Goal: Information Seeking & Learning: Learn about a topic

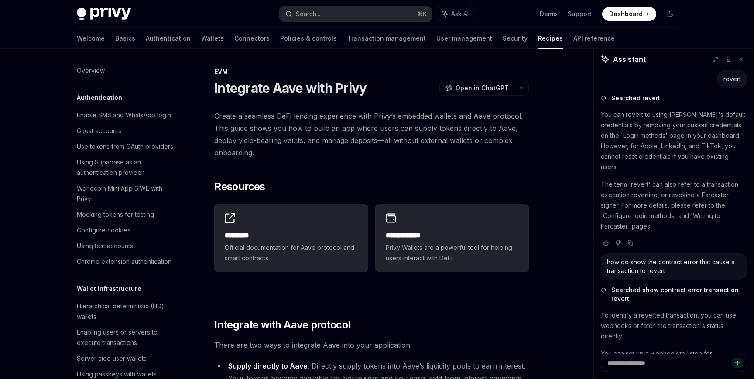
scroll to position [2931, 0]
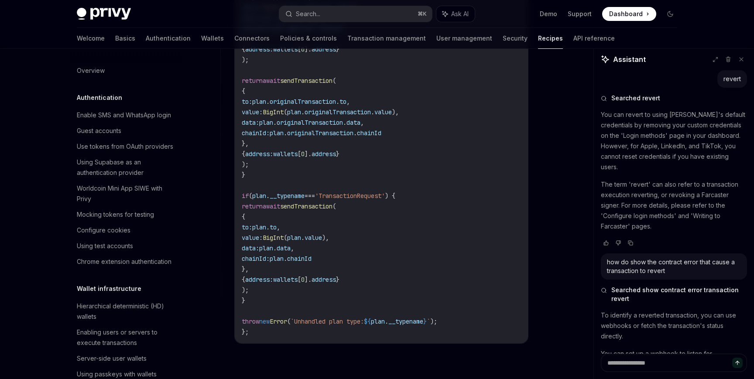
click at [146, 37] on link "Authentication" at bounding box center [168, 38] width 45 height 21
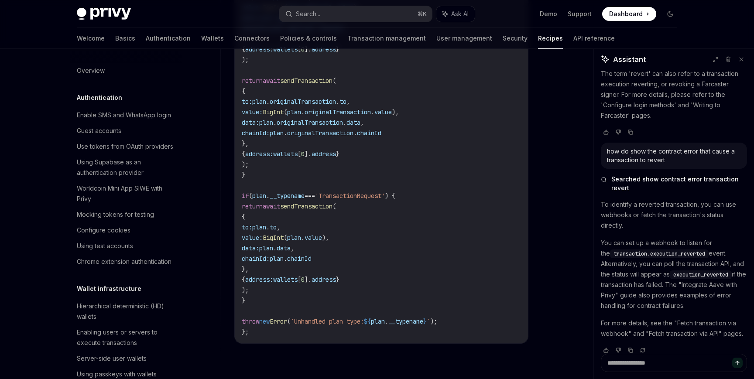
type textarea "*"
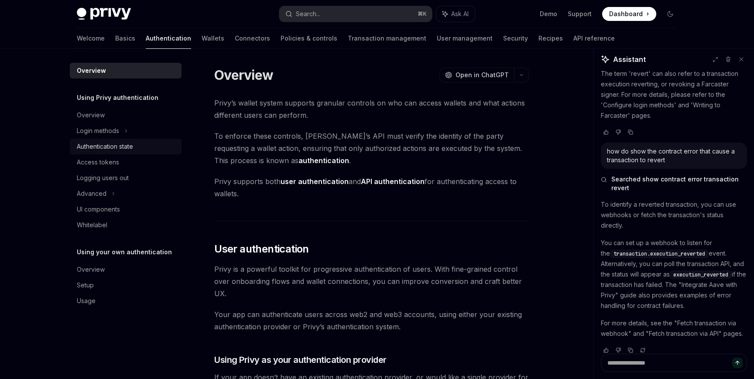
click at [133, 149] on div "Authentication state" at bounding box center [105, 146] width 56 height 10
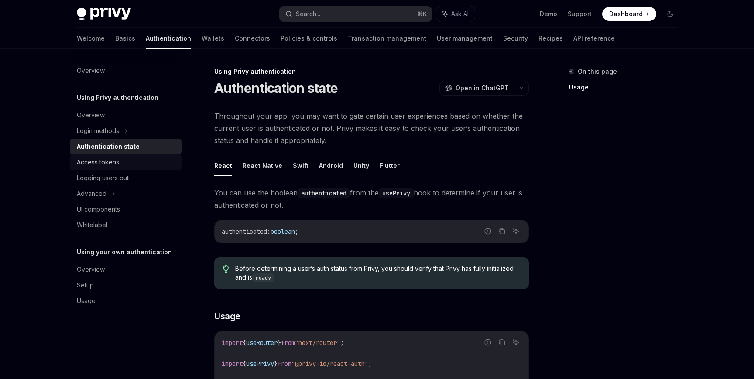
click at [151, 159] on div "Access tokens" at bounding box center [127, 162] width 100 height 10
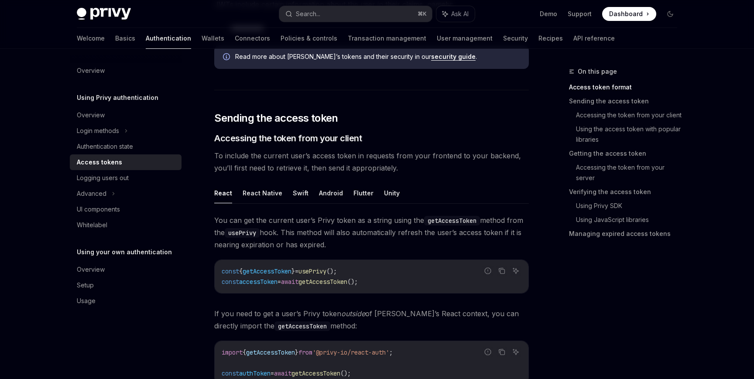
scroll to position [355, 0]
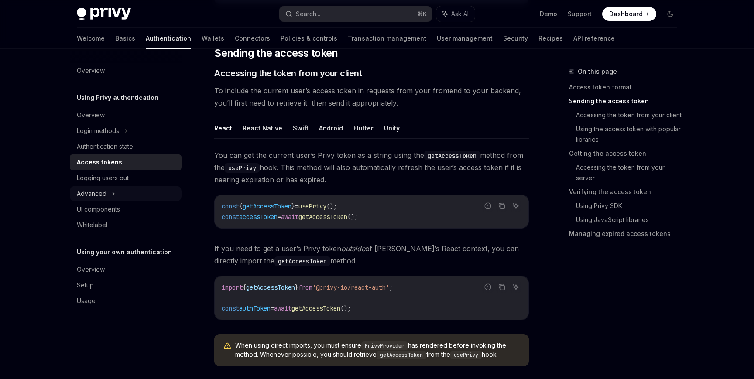
click at [145, 193] on div "Advanced" at bounding box center [126, 194] width 112 height 16
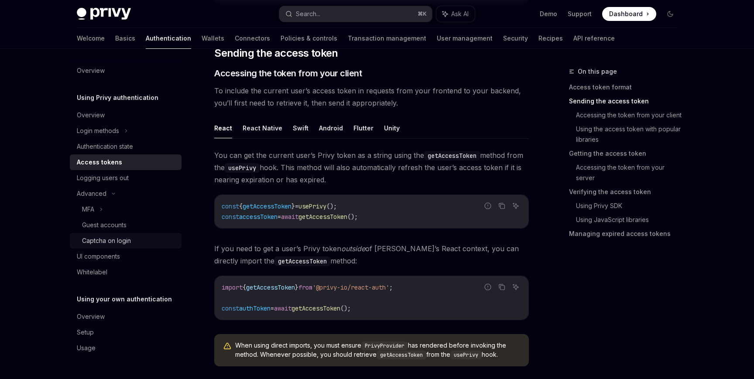
scroll to position [365, 0]
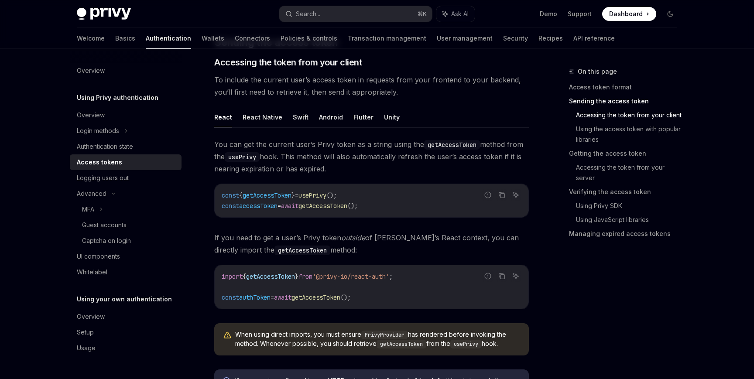
click at [357, 155] on span "You can get the current user’s Privy token as a string using the getAccessToken…" at bounding box center [371, 156] width 315 height 37
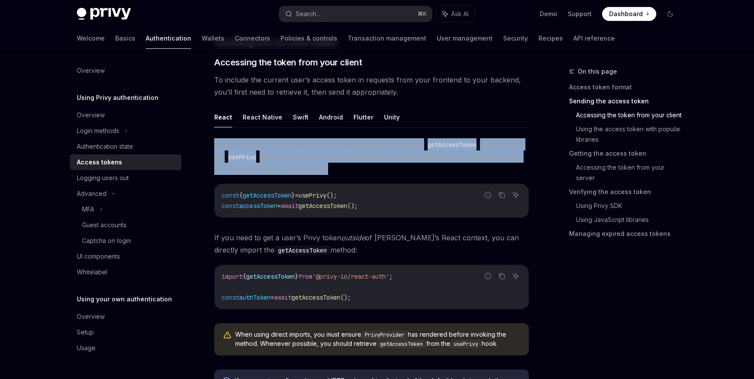
click at [361, 165] on span "You can get the current user’s Privy token as a string using the getAccessToken…" at bounding box center [371, 156] width 315 height 37
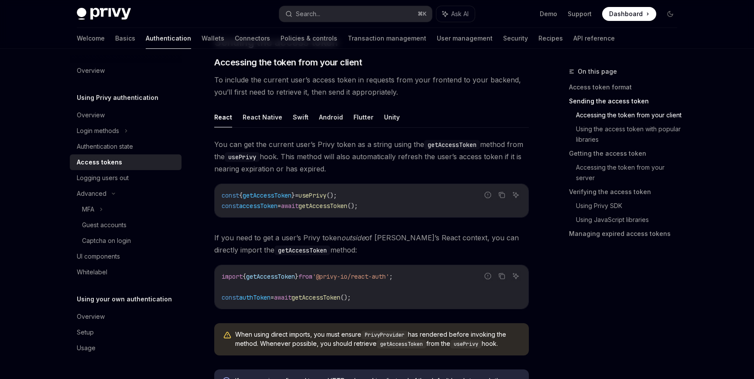
click at [374, 186] on div "const { getAccessToken } = usePrivy (); const accessToken = await getAccessToke…" at bounding box center [372, 200] width 314 height 33
click at [380, 196] on code "const { getAccessToken } = usePrivy (); const accessToken = await getAccessToke…" at bounding box center [372, 200] width 300 height 21
click at [385, 203] on code "const { getAccessToken } = usePrivy (); const accessToken = await getAccessToke…" at bounding box center [372, 200] width 300 height 21
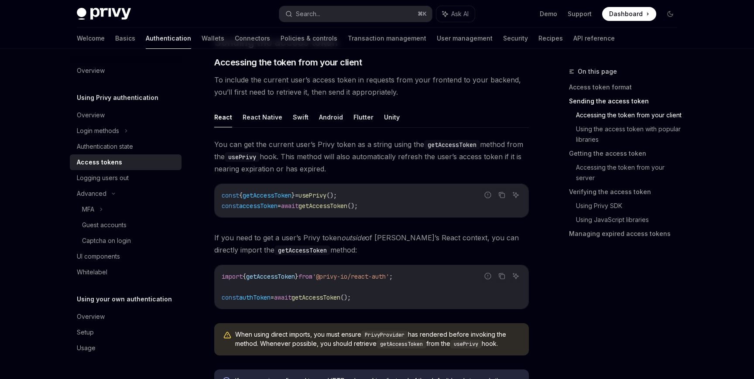
click at [385, 203] on code "const { getAccessToken } = usePrivy (); const accessToken = await getAccessToke…" at bounding box center [372, 200] width 300 height 21
click at [392, 213] on div "const { getAccessToken } = usePrivy (); const accessToken = await getAccessToke…" at bounding box center [372, 200] width 314 height 33
click at [415, 243] on span "If you need to get a user’s Privy token outside of Privy’s React context, you c…" at bounding box center [371, 244] width 315 height 24
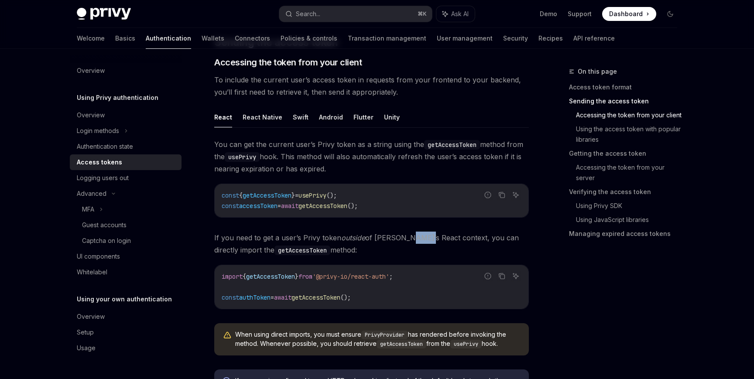
click at [415, 243] on span "If you need to get a user’s Privy token outside of Privy’s React context, you c…" at bounding box center [371, 244] width 315 height 24
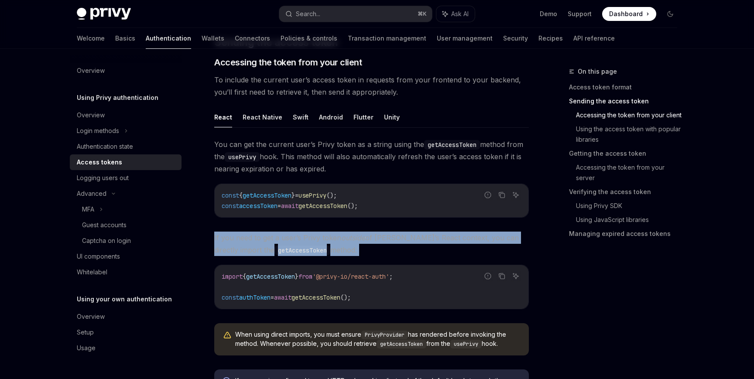
click at [420, 252] on span "If you need to get a user’s Privy token outside of Privy’s React context, you c…" at bounding box center [371, 244] width 315 height 24
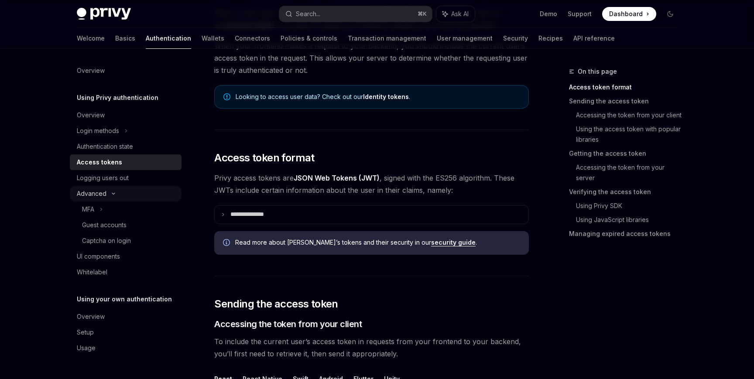
scroll to position [104, 0]
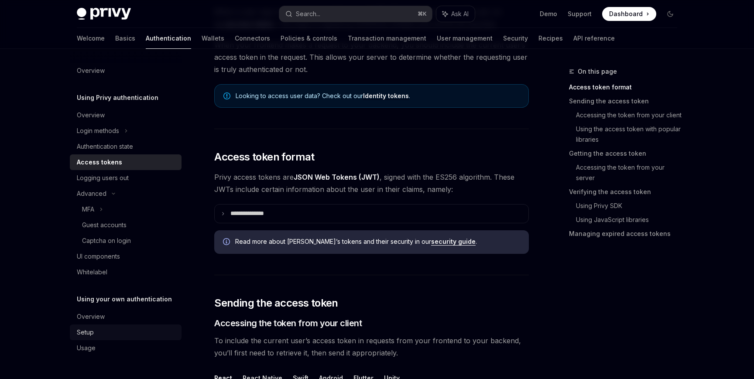
click at [145, 333] on div "Setup" at bounding box center [127, 332] width 100 height 10
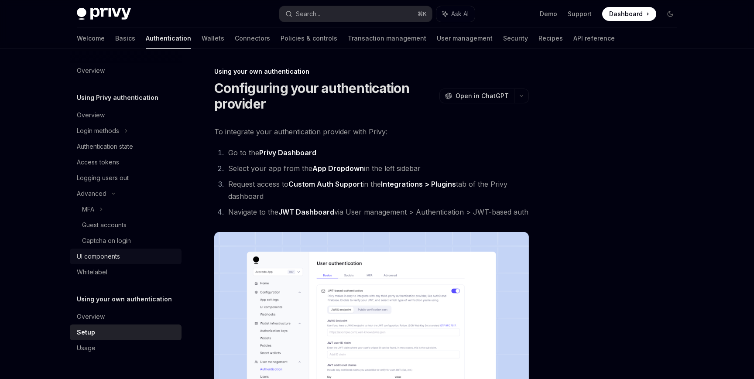
click at [134, 254] on div "UI components" at bounding box center [127, 256] width 100 height 10
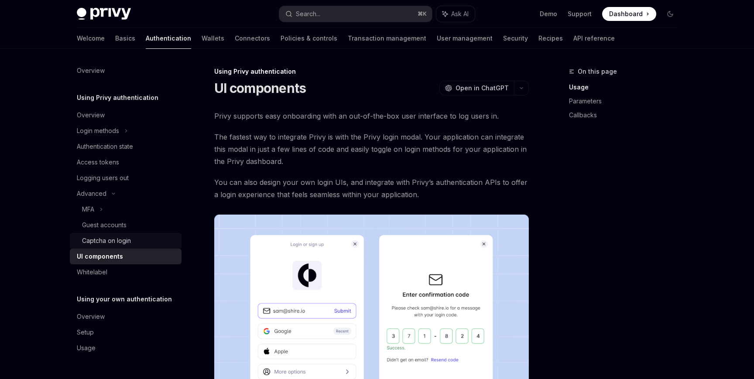
click at [134, 240] on div "Captcha on login" at bounding box center [129, 241] width 94 height 10
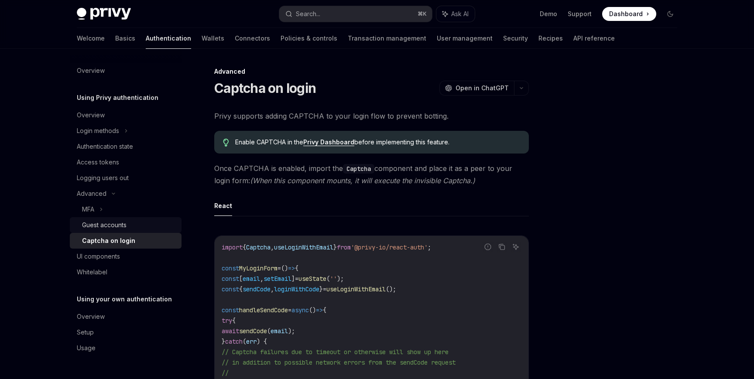
click at [134, 231] on link "Guest accounts" at bounding box center [126, 225] width 112 height 16
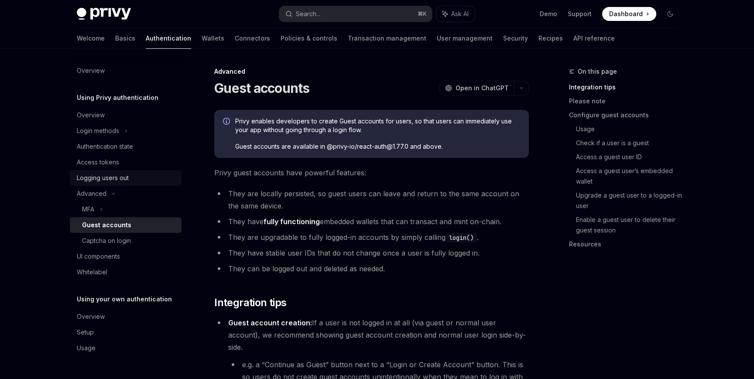
click at [131, 178] on div "Logging users out" at bounding box center [127, 178] width 100 height 10
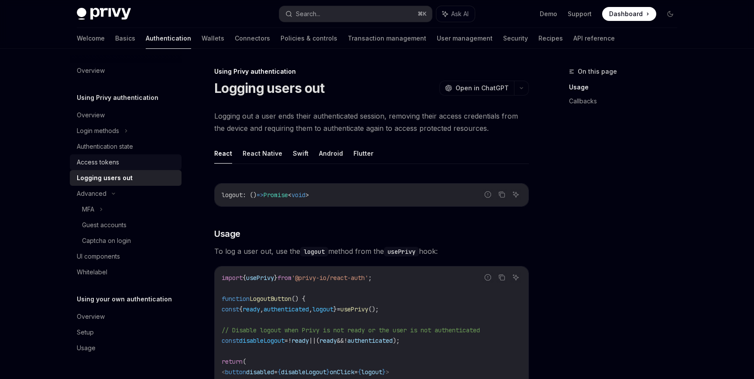
click at [131, 162] on div "Access tokens" at bounding box center [127, 162] width 100 height 10
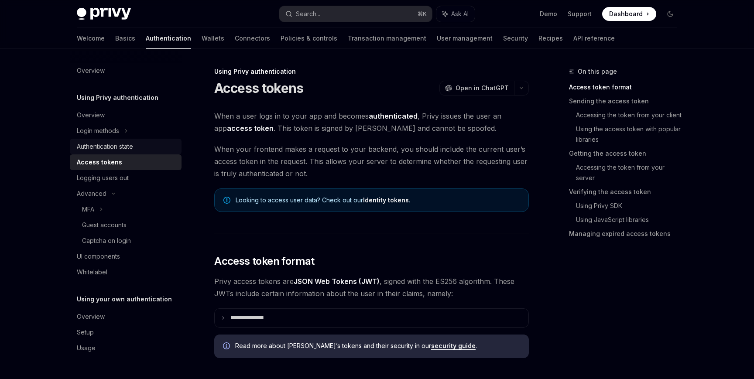
click at [133, 148] on div "Authentication state" at bounding box center [105, 146] width 56 height 10
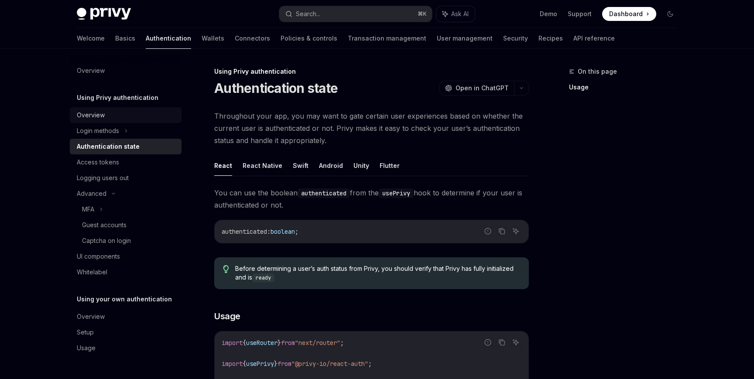
click at [133, 117] on div "Overview" at bounding box center [127, 115] width 100 height 10
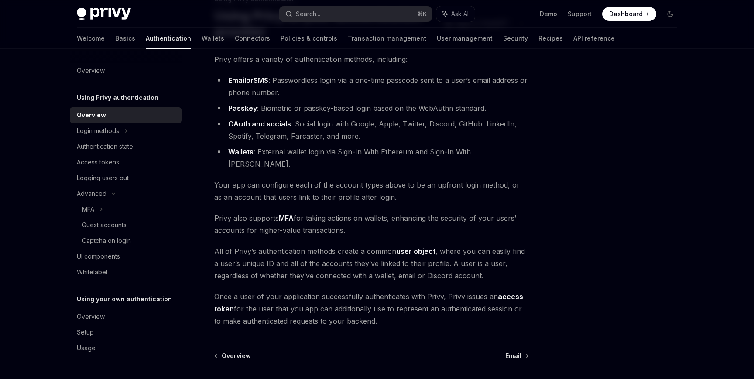
scroll to position [138, 0]
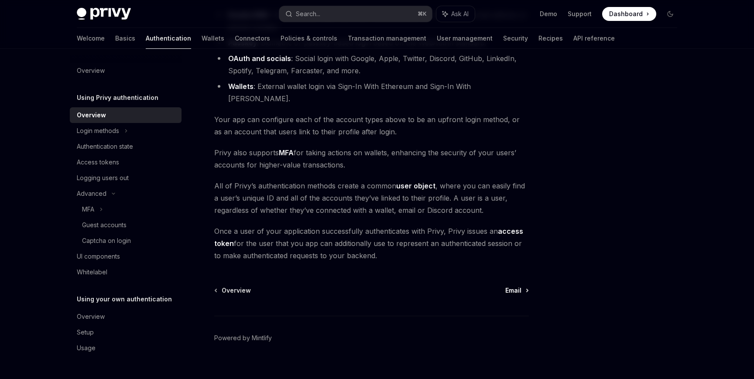
click at [518, 286] on span "Email" at bounding box center [514, 290] width 16 height 9
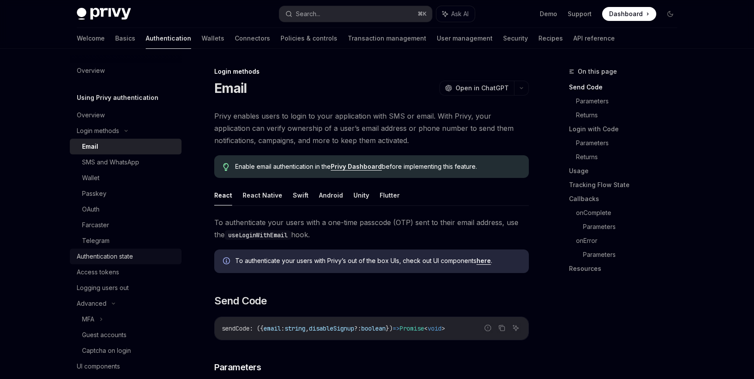
click at [140, 256] on div "Authentication state" at bounding box center [127, 256] width 100 height 10
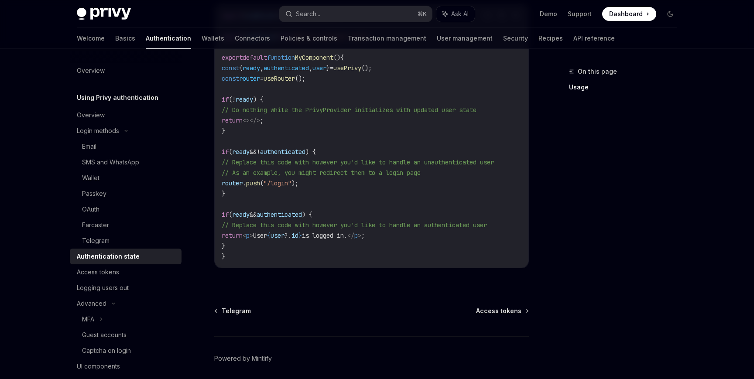
scroll to position [363, 0]
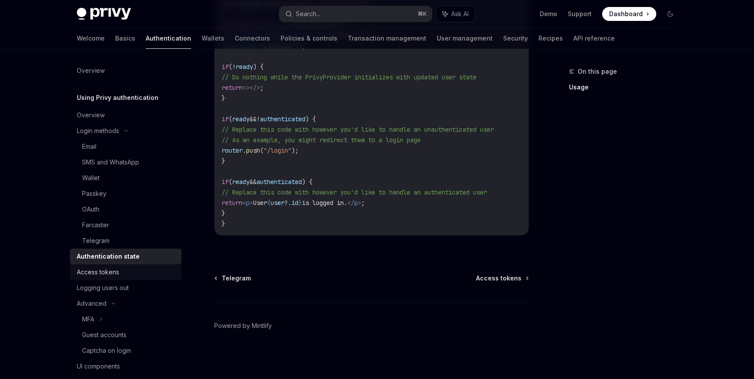
click at [133, 266] on link "Access tokens" at bounding box center [126, 273] width 112 height 16
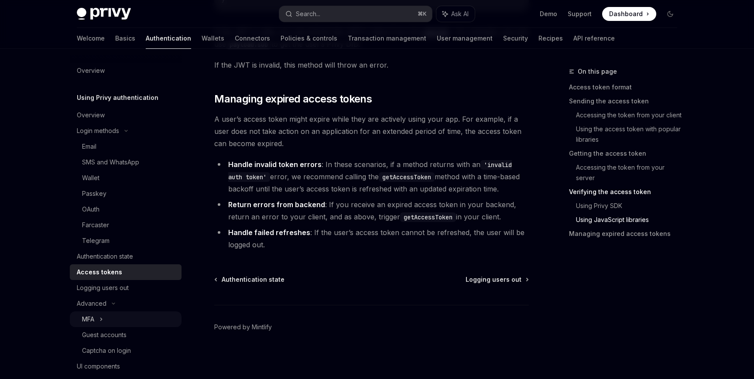
scroll to position [104, 0]
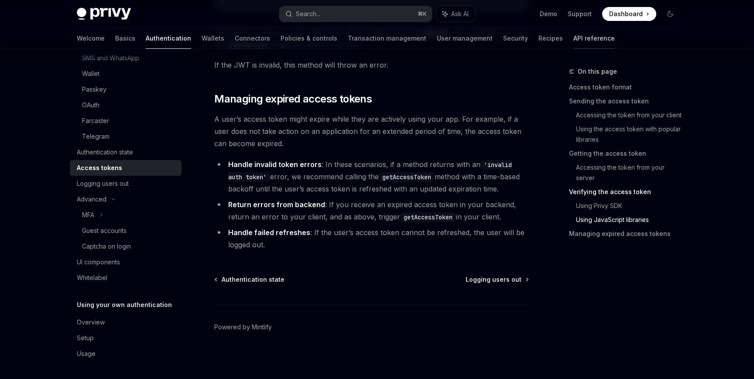
click at [574, 39] on link "API reference" at bounding box center [594, 38] width 41 height 21
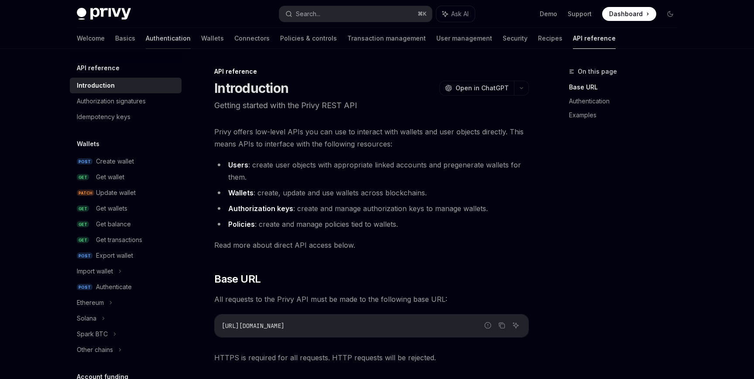
click at [146, 41] on link "Authentication" at bounding box center [168, 38] width 45 height 21
type textarea "*"
